Goal: Transaction & Acquisition: Purchase product/service

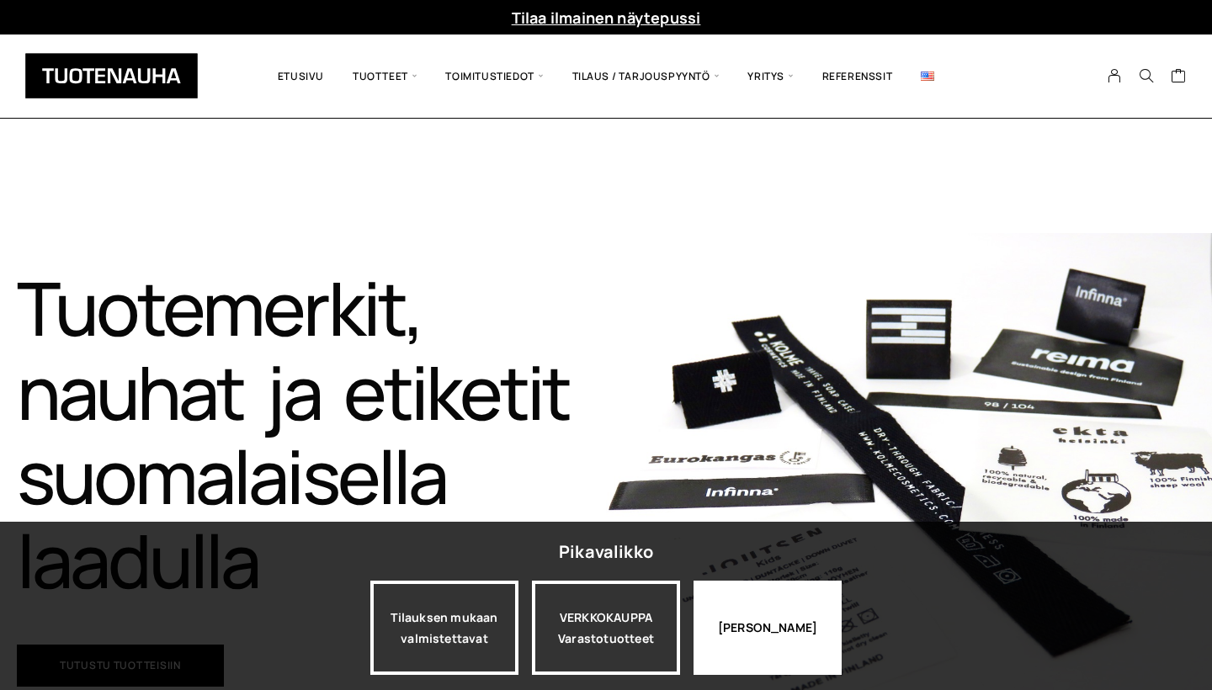
click at [806, 608] on div "[PERSON_NAME]" at bounding box center [768, 628] width 148 height 94
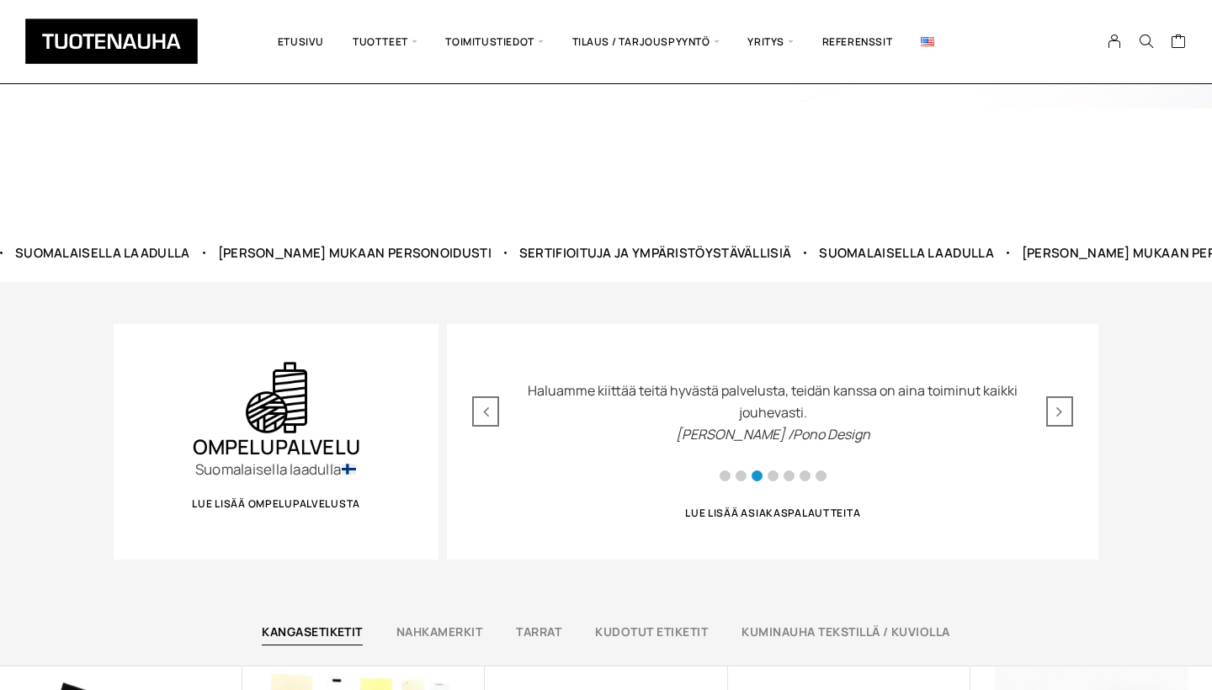
scroll to position [609, 0]
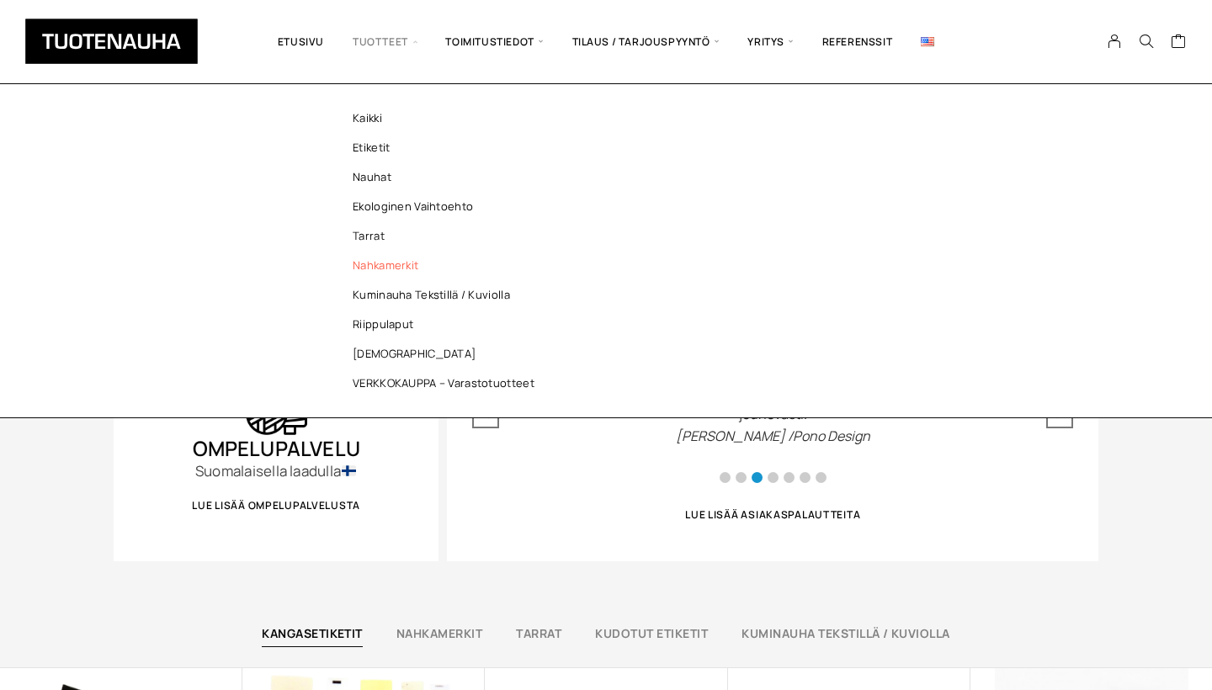
click at [401, 267] on link "Nahkamerkit" at bounding box center [448, 265] width 244 height 29
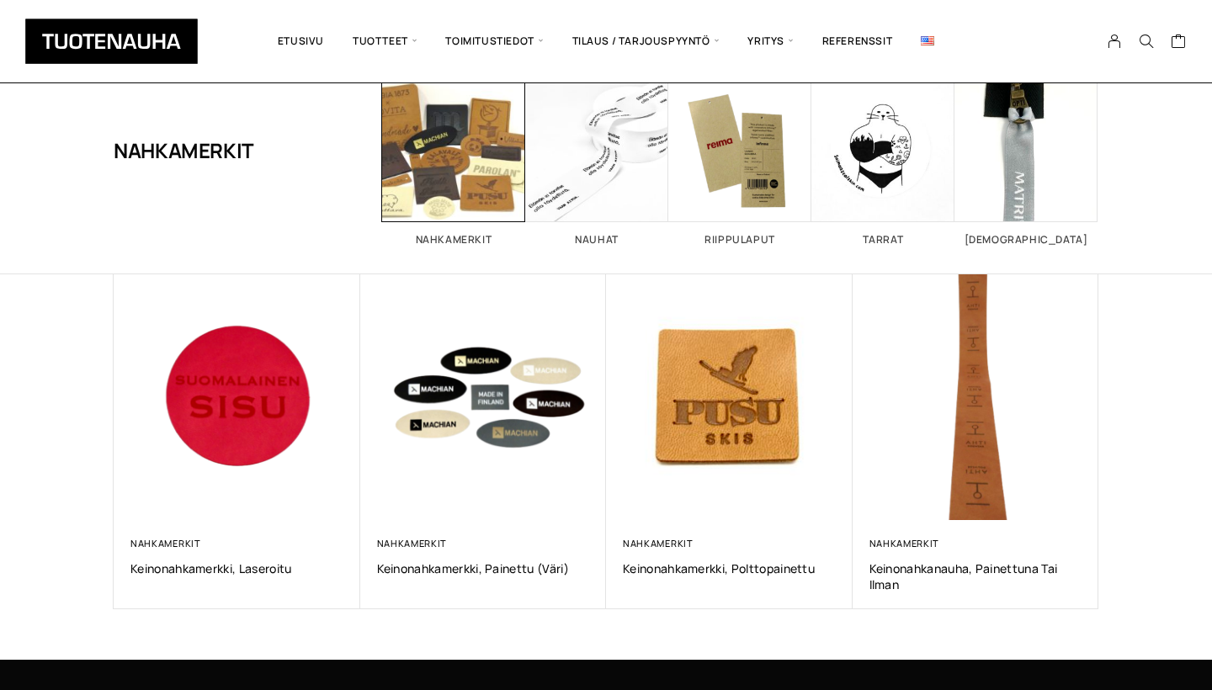
scroll to position [104, 0]
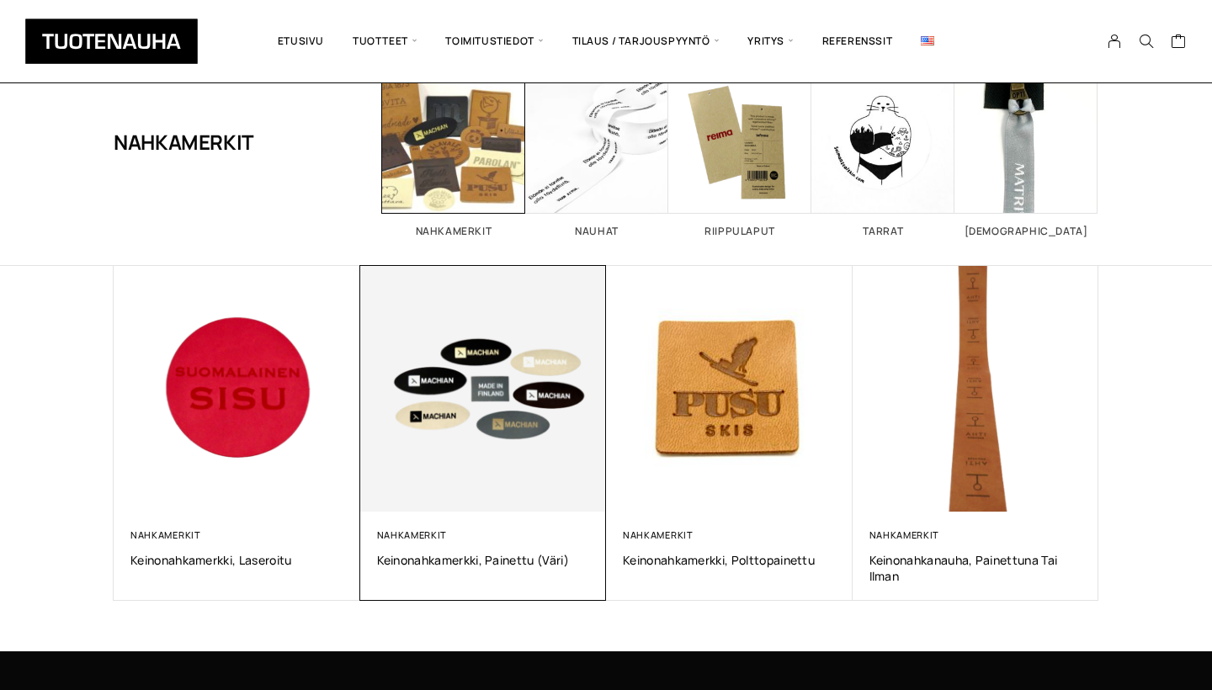
click at [518, 494] on img at bounding box center [483, 389] width 247 height 247
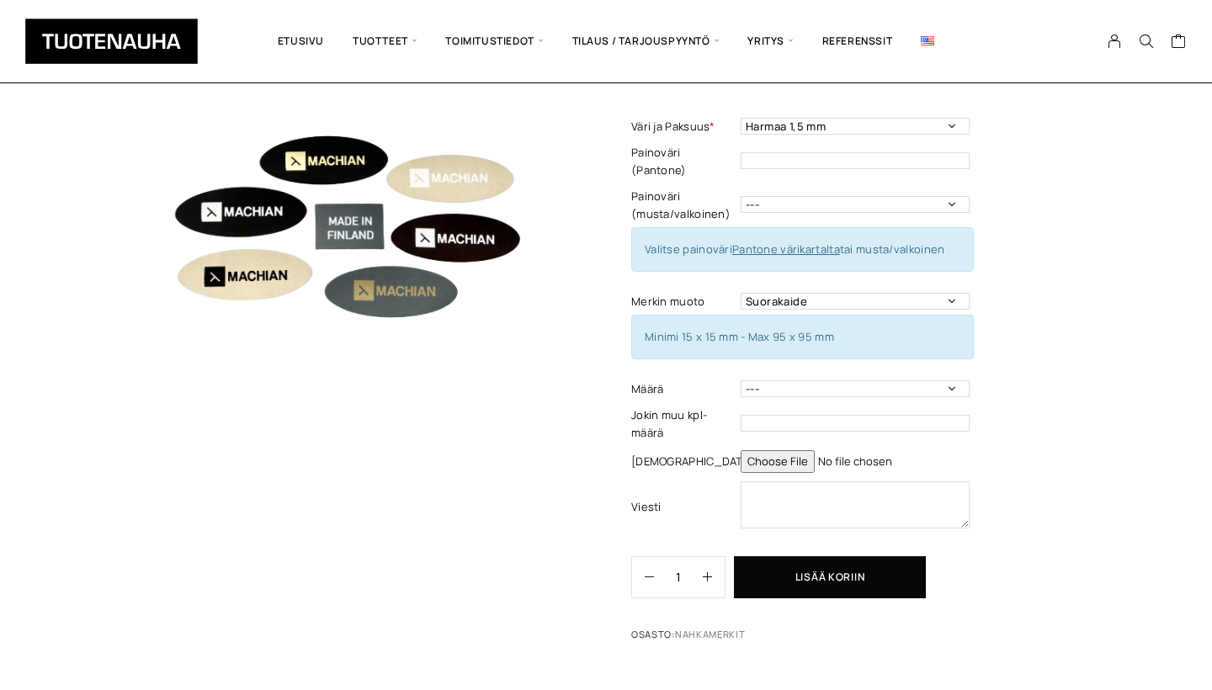
scroll to position [140, 0]
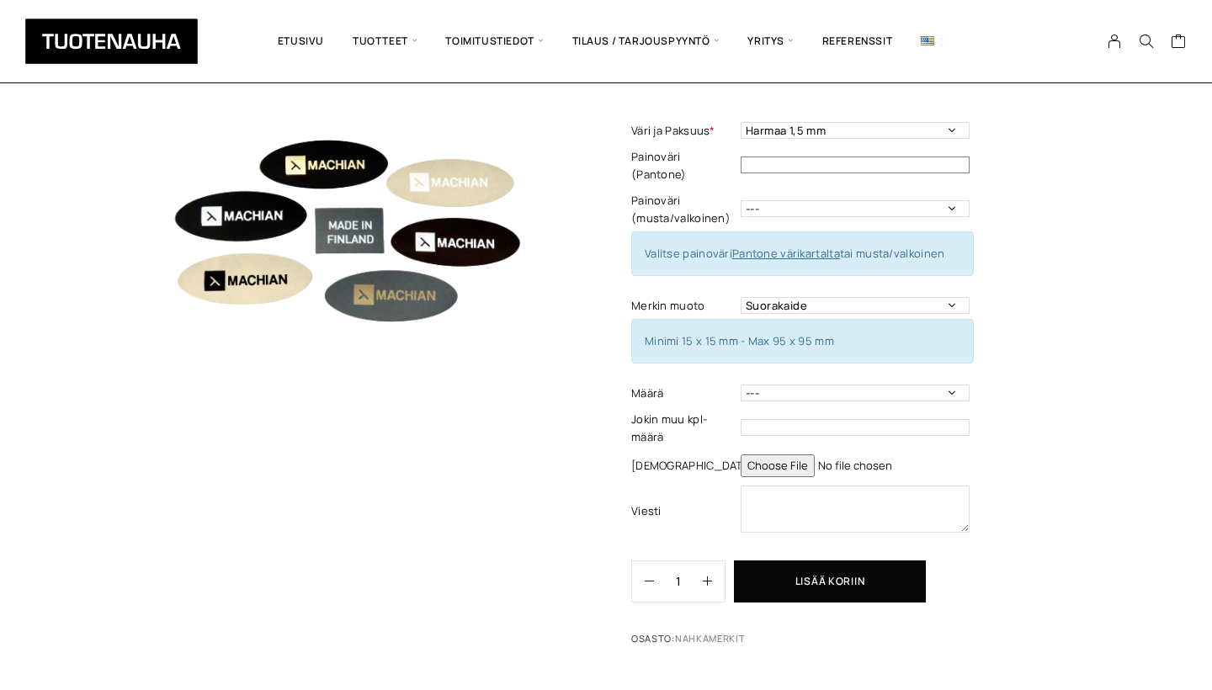
click at [911, 157] on input "text" at bounding box center [855, 165] width 229 height 17
click at [1028, 160] on div "Keinonahkamerkki, painettu (väri) Lisää koriin ja valitse tarjouspyyntö / lisät…" at bounding box center [864, 331] width 467 height 646
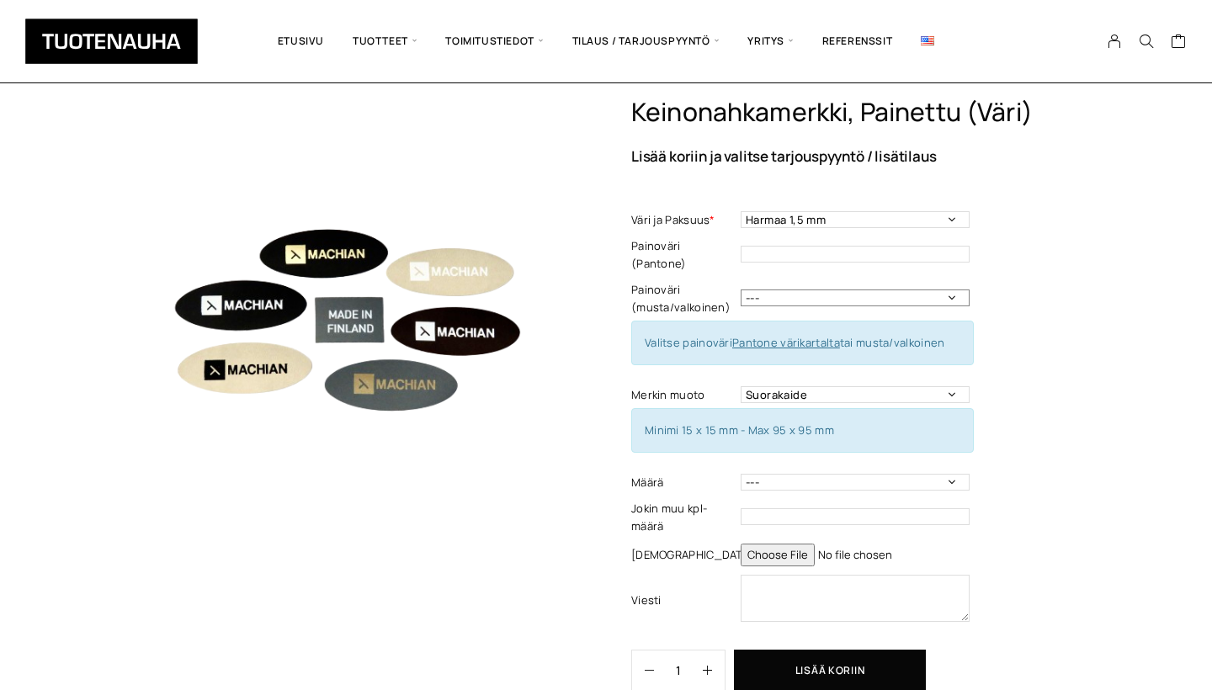
scroll to position [40, 0]
